Goal: Find contact information: Find contact information

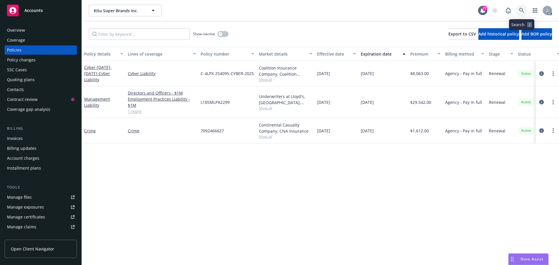
click at [522, 10] on icon at bounding box center [521, 10] width 5 height 5
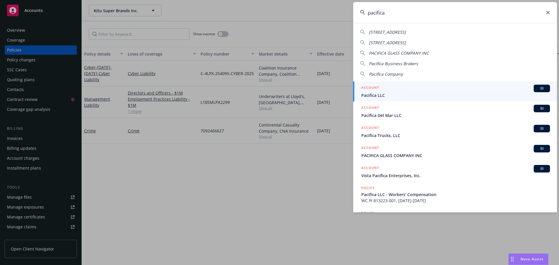
drag, startPoint x: 389, startPoint y: 15, endPoint x: 343, endPoint y: 14, distance: 45.7
click at [343, 14] on div "pacifica [STREET_ADDRESS] [STREET_ADDRESS] PACIFICA GLASS COMPANY INC Pacifica …" at bounding box center [279, 132] width 559 height 265
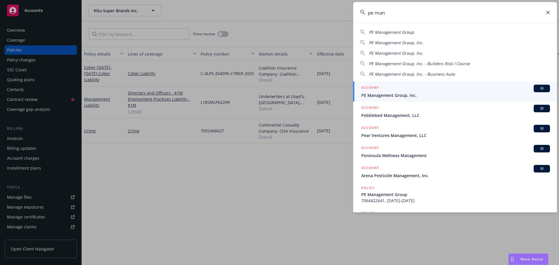
type input "pe man"
click at [463, 90] on div "ACCOUNT BI" at bounding box center [455, 89] width 189 height 8
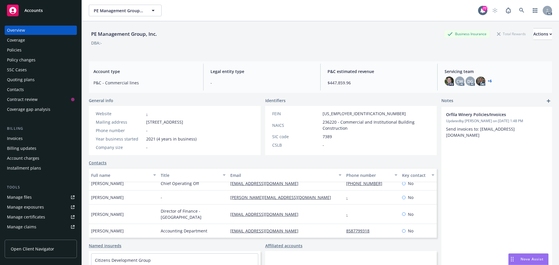
click at [16, 54] on div "Policies" at bounding box center [14, 49] width 15 height 9
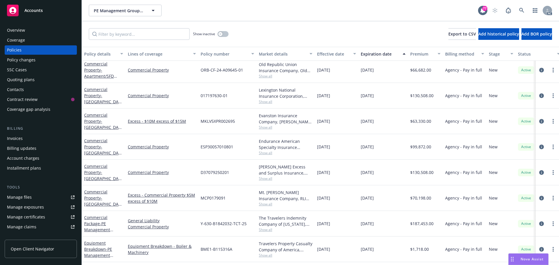
scroll to position [640, 0]
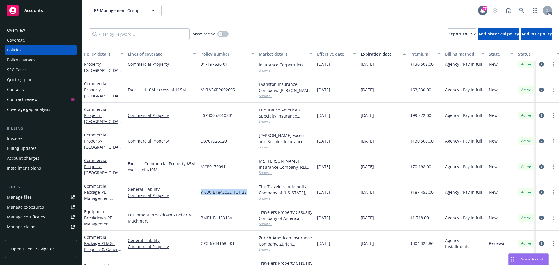
drag, startPoint x: 248, startPoint y: 192, endPoint x: 200, endPoint y: 193, distance: 48.3
click at [200, 193] on div "Y-630-B1842032-TCT-25" at bounding box center [227, 193] width 58 height 26
copy span "Y-630-B1842032-TCT-25"
click at [267, 202] on div "The Travelers Indemnity Company of [US_STATE], Travelers Insurance Show all" at bounding box center [285, 193] width 58 height 26
click at [267, 198] on span "Show all" at bounding box center [286, 198] width 54 height 5
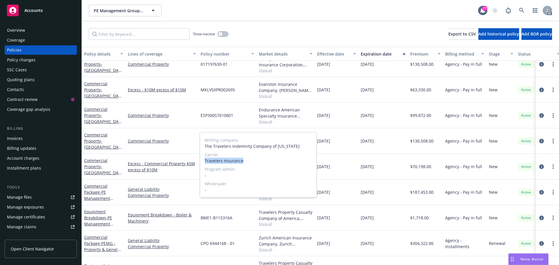
drag, startPoint x: 244, startPoint y: 160, endPoint x: 205, endPoint y: 161, distance: 39.0
click at [205, 161] on span "Travelers Insurance" at bounding box center [258, 161] width 107 height 6
copy span "Travelers Insurance"
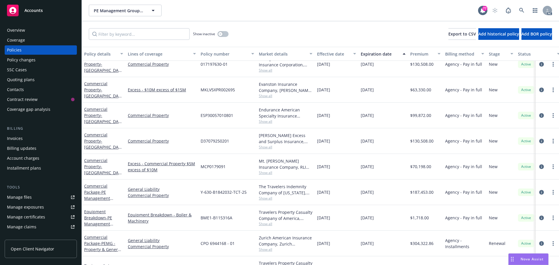
click at [26, 27] on div "Overview" at bounding box center [41, 30] width 68 height 9
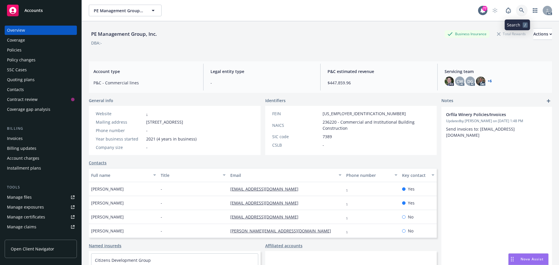
click at [516, 11] on link at bounding box center [522, 11] width 12 height 12
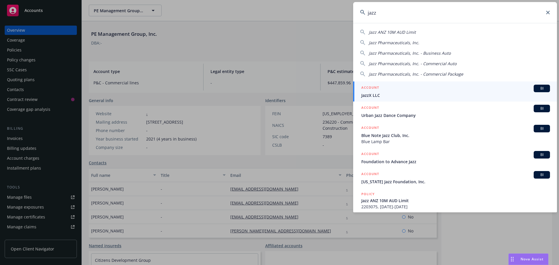
click at [409, 41] on span "Jazz Pharmaceuticals, Inc." at bounding box center [394, 43] width 50 height 6
type input "Jazz Pharmaceuticals, Inc."
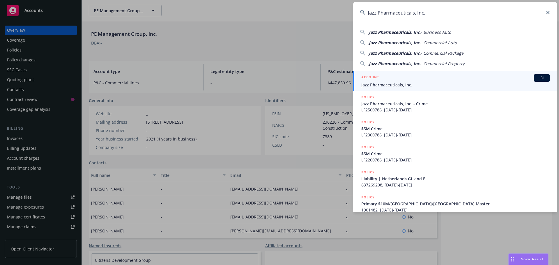
click at [414, 81] on div "ACCOUNT BI" at bounding box center [455, 78] width 189 height 8
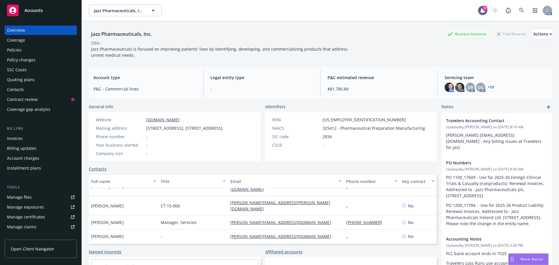
scroll to position [175, 0]
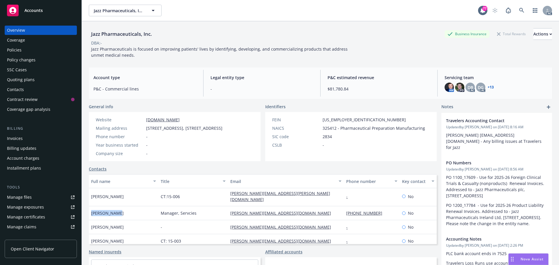
drag, startPoint x: 118, startPoint y: 208, endPoint x: 92, endPoint y: 208, distance: 25.9
click at [92, 208] on div "[PERSON_NAME]" at bounding box center [124, 213] width 70 height 14
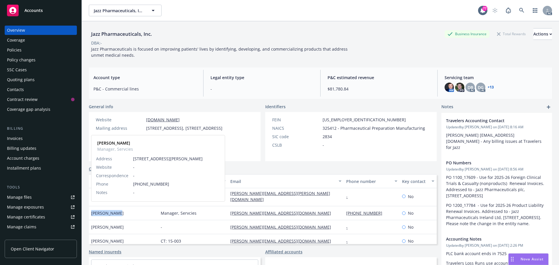
copy span "[PERSON_NAME]"
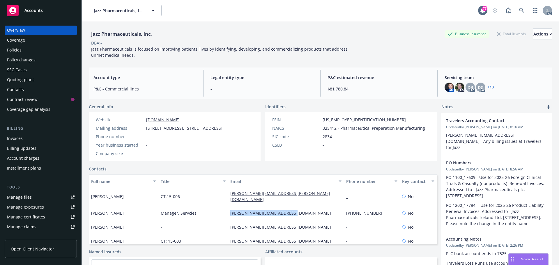
drag, startPoint x: 299, startPoint y: 208, endPoint x: 228, endPoint y: 208, distance: 71.3
click at [228, 208] on div "[PERSON_NAME][EMAIL_ADDRESS][DOMAIN_NAME]" at bounding box center [286, 213] width 116 height 14
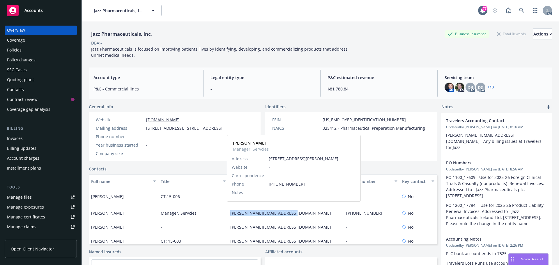
copy link "[PERSON_NAME][EMAIL_ADDRESS][DOMAIN_NAME]"
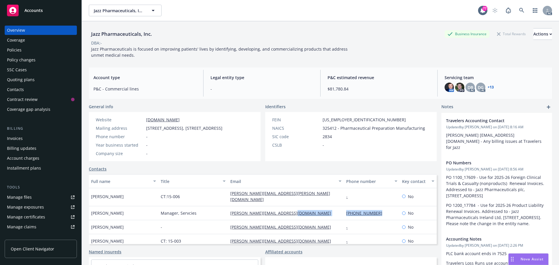
drag, startPoint x: 377, startPoint y: 210, endPoint x: 333, endPoint y: 209, distance: 43.7
click at [333, 209] on div "[PERSON_NAME] Manager, Servcies [PERSON_NAME][EMAIL_ADDRESS][DOMAIN_NAME] [PHON…" at bounding box center [263, 213] width 348 height 14
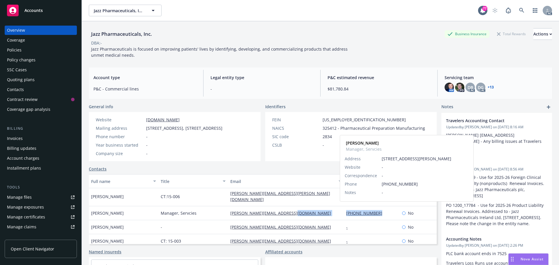
copy div "[PHONE_NUMBER]"
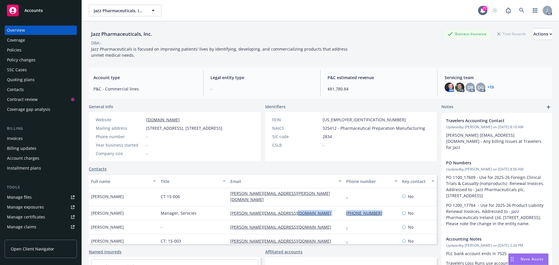
click at [12, 47] on div "Policies" at bounding box center [14, 49] width 15 height 9
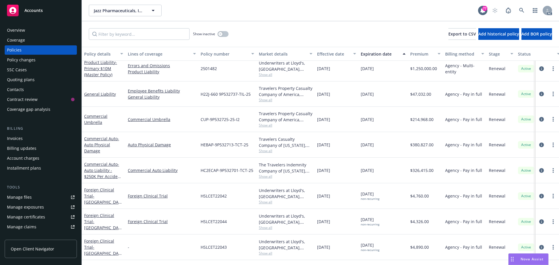
scroll to position [1252, 0]
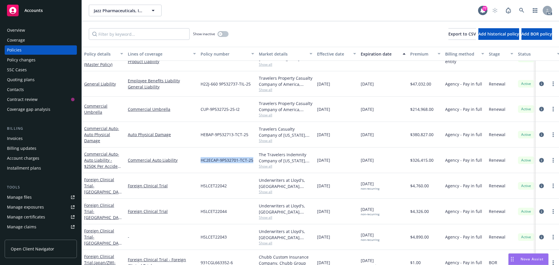
drag, startPoint x: 255, startPoint y: 160, endPoint x: 202, endPoint y: 161, distance: 53.3
click at [202, 161] on div "HC2ECAP-9P532701-TCT-25" at bounding box center [227, 161] width 58 height 26
copy span "HC2ECAP-9P532701-TCT-25"
click at [266, 164] on span "Show all" at bounding box center [286, 166] width 54 height 5
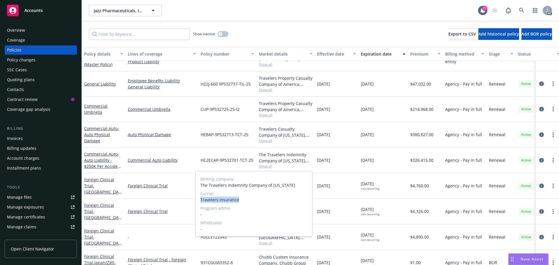
drag, startPoint x: 240, startPoint y: 200, endPoint x: 201, endPoint y: 201, distance: 38.7
click at [201, 201] on span "Travelers Insurance" at bounding box center [253, 200] width 107 height 6
copy span "Travelers Insurance"
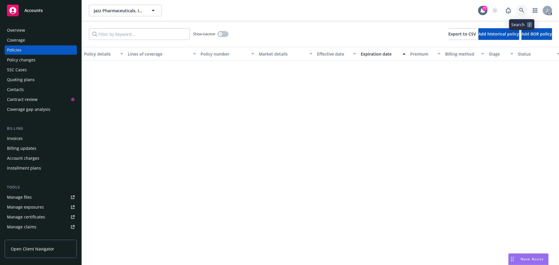
click at [520, 9] on icon at bounding box center [521, 10] width 5 height 5
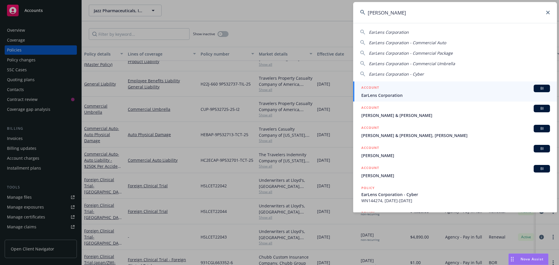
type input "[PERSON_NAME]"
click at [436, 88] on div "ACCOUNT BI" at bounding box center [455, 89] width 189 height 8
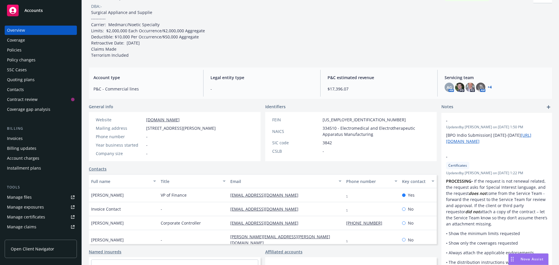
scroll to position [58, 0]
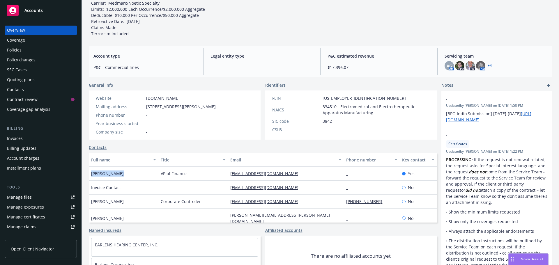
drag, startPoint x: 118, startPoint y: 173, endPoint x: 90, endPoint y: 174, distance: 28.5
click at [90, 174] on div "[PERSON_NAME]" at bounding box center [124, 174] width 70 height 14
copy span "[PERSON_NAME]"
drag, startPoint x: 276, startPoint y: 173, endPoint x: 226, endPoint y: 176, distance: 49.8
click at [228, 176] on div "[EMAIL_ADDRESS][DOMAIN_NAME]" at bounding box center [286, 174] width 116 height 14
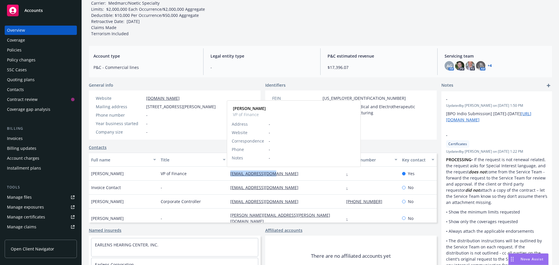
copy link "obrouse@earlens.com"
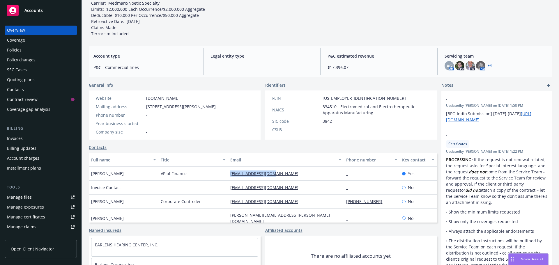
click at [22, 52] on div "Policies" at bounding box center [41, 49] width 68 height 9
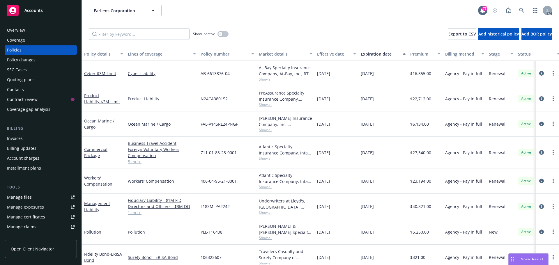
scroll to position [9, 0]
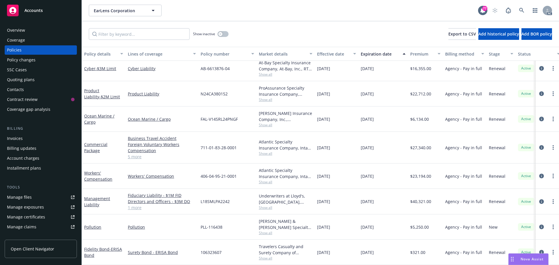
click at [136, 154] on link "5 more" at bounding box center [162, 157] width 68 height 6
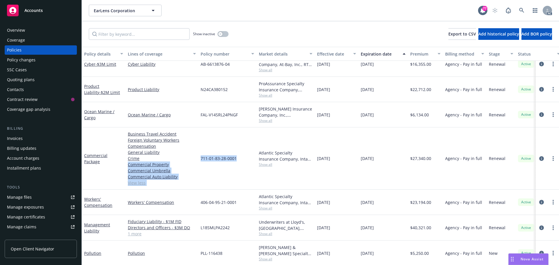
drag, startPoint x: 238, startPoint y: 159, endPoint x: 196, endPoint y: 159, distance: 41.6
click at [196, 159] on div "Commercial Package Business Travel Accident Foreign Voluntary Workers Compensat…" at bounding box center [363, 158] width 562 height 62
click at [234, 161] on span "711-01-83-28-0001" at bounding box center [219, 158] width 36 height 6
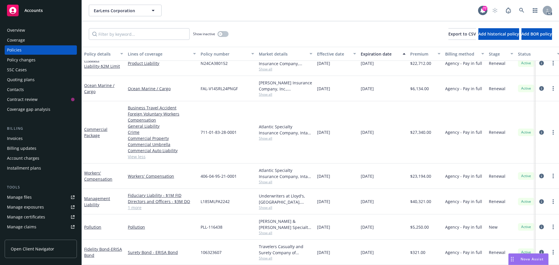
scroll to position [40, 0]
drag, startPoint x: 238, startPoint y: 129, endPoint x: 197, endPoint y: 128, distance: 41.0
click at [197, 128] on div "Commercial Package Business Travel Accident Foreign Voluntary Workers Compensat…" at bounding box center [363, 132] width 562 height 62
click at [213, 129] on span "711-01-83-28-0001" at bounding box center [219, 132] width 36 height 6
drag, startPoint x: 237, startPoint y: 127, endPoint x: 200, endPoint y: 128, distance: 37.6
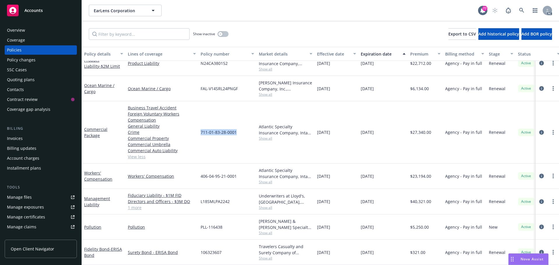
click at [200, 128] on div "711-01-83-28-0001" at bounding box center [227, 132] width 58 height 62
copy span "711-01-83-28-0001"
click at [266, 136] on span "Show all" at bounding box center [286, 138] width 54 height 5
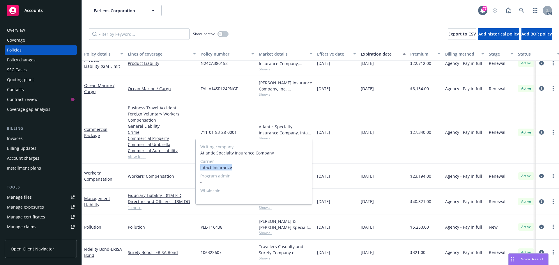
drag, startPoint x: 235, startPoint y: 167, endPoint x: 199, endPoint y: 168, distance: 35.5
click at [199, 168] on div "Writing company Atlantic Specialty Insurance Company Carrier Intact Insurance P…" at bounding box center [254, 171] width 116 height 65
copy span "Intact Insurance"
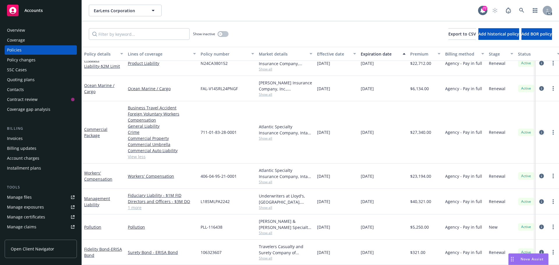
click at [539, 130] on icon "circleInformation" at bounding box center [541, 132] width 5 height 5
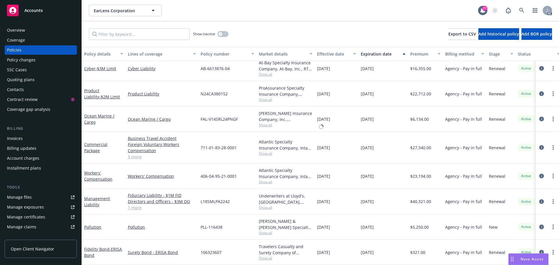
scroll to position [9, 0]
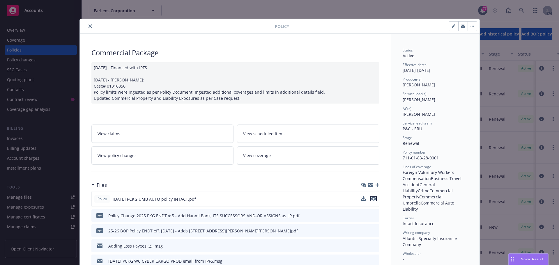
click at [373, 198] on icon "preview file" at bounding box center [373, 199] width 5 height 4
